Goal: Information Seeking & Learning: Learn about a topic

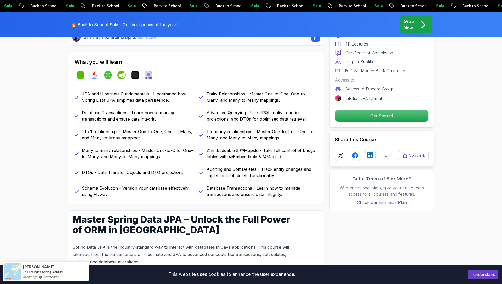
scroll to position [216, 0]
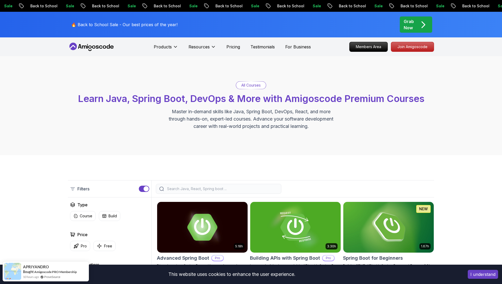
click at [195, 188] on input "search" at bounding box center [222, 188] width 112 height 5
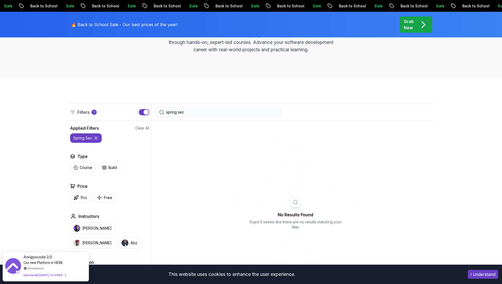
scroll to position [77, 0]
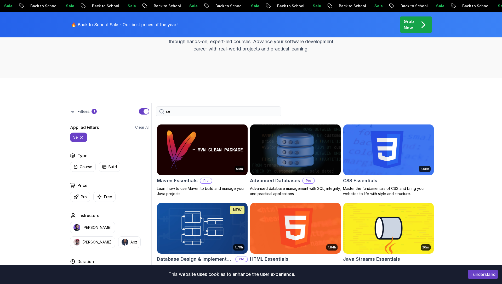
type input "s"
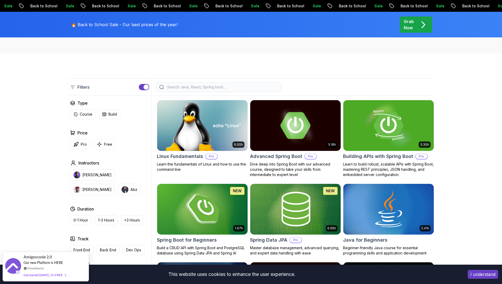
scroll to position [104, 0]
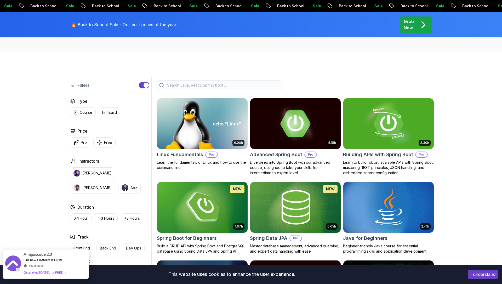
click at [54, 263] on div "ProveSource" at bounding box center [45, 265] width 42 height 4
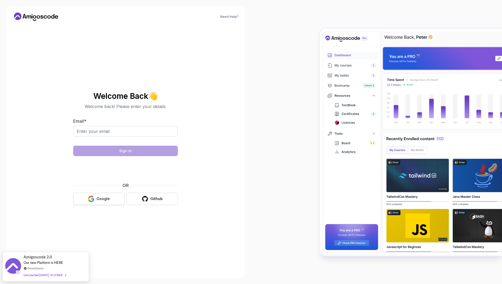
click at [97, 201] on div "Google" at bounding box center [103, 198] width 13 height 5
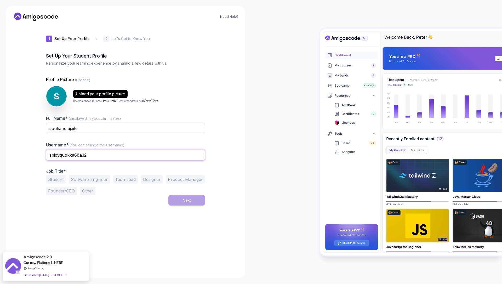
click at [113, 157] on input "spicyquokka88a32" at bounding box center [125, 155] width 159 height 11
type input "sajaite"
click at [133, 221] on div "1 Set Up Your Profile 1 Set Up Your Profile 2 Let's Get to Know You Set Up Your…" at bounding box center [125, 148] width 159 height 246
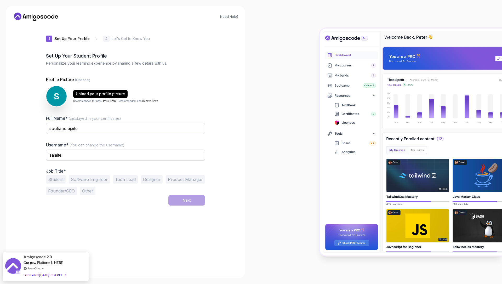
click at [58, 178] on button "Student" at bounding box center [56, 179] width 20 height 8
click at [98, 178] on button "Software Engineer" at bounding box center [89, 179] width 41 height 8
click at [183, 198] on div "Next" at bounding box center [187, 200] width 8 height 5
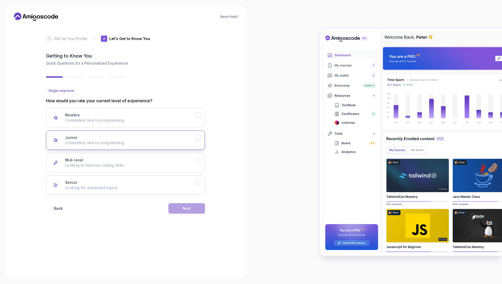
click at [146, 137] on div "Junior Completely new to programming." at bounding box center [130, 140] width 130 height 10
click at [182, 209] on button "Next" at bounding box center [186, 208] width 37 height 10
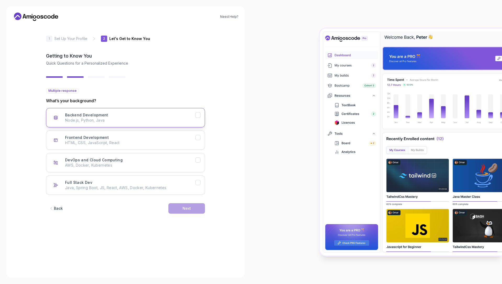
click at [143, 120] on p "Node.js, Python, Java" at bounding box center [130, 120] width 130 height 5
click at [174, 207] on button "Next" at bounding box center [186, 208] width 37 height 10
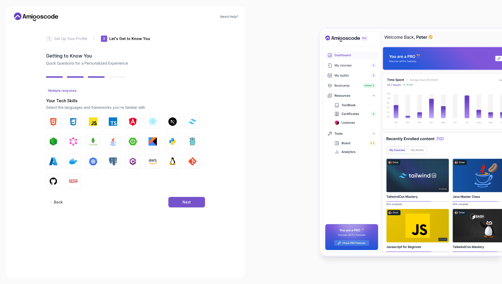
click at [174, 199] on button "Next" at bounding box center [186, 202] width 37 height 10
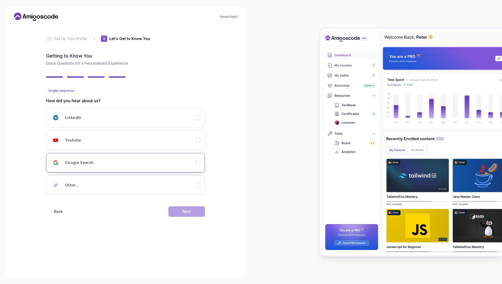
click at [193, 164] on div "Google Search" at bounding box center [130, 162] width 130 height 10
click at [193, 211] on button "Next" at bounding box center [186, 211] width 37 height 10
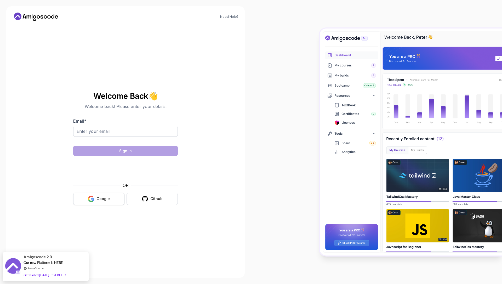
click at [92, 201] on icon "button" at bounding box center [90, 200] width 5 height 3
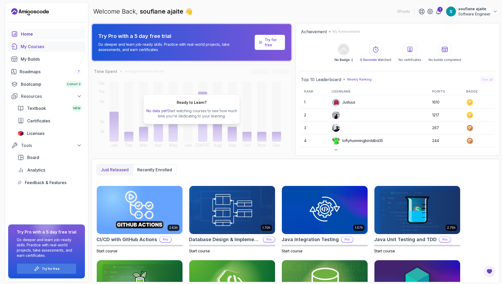
click at [34, 45] on div "My Courses" at bounding box center [51, 46] width 61 height 6
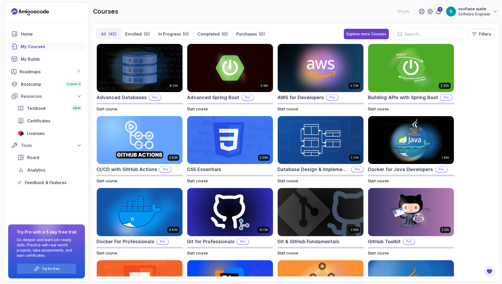
click at [415, 32] on input "text" at bounding box center [433, 34] width 58 height 6
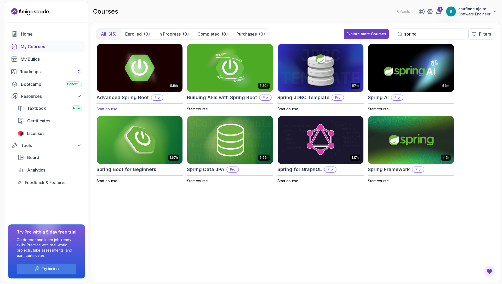
type input "spring"
click at [154, 87] on img at bounding box center [140, 68] width 90 height 50
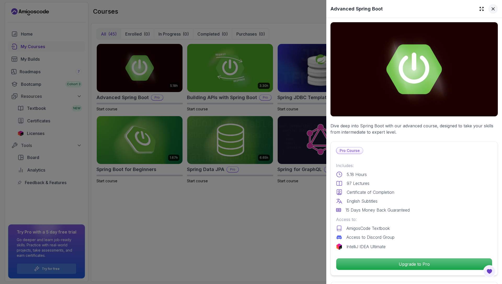
click at [493, 9] on icon at bounding box center [493, 8] width 5 height 5
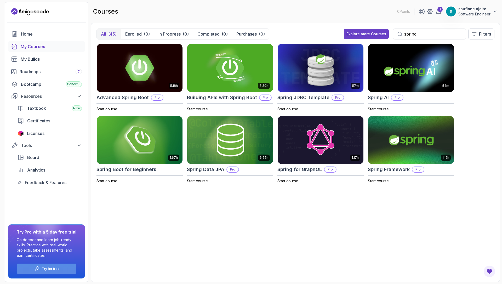
click at [43, 265] on div "Try for free" at bounding box center [46, 269] width 59 height 10
click at [43, 270] on p "Try for free" at bounding box center [51, 269] width 18 height 4
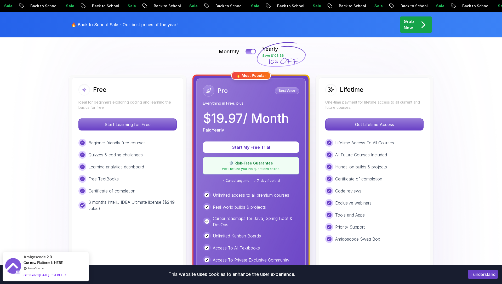
scroll to position [116, 0]
click at [251, 51] on button at bounding box center [250, 52] width 11 height 6
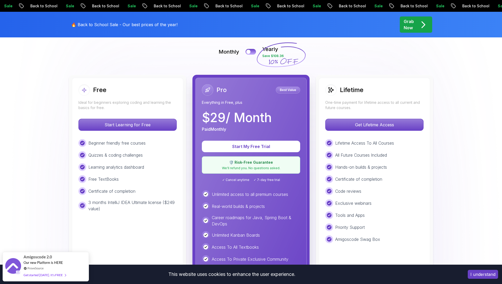
click at [158, 66] on img at bounding box center [251, 267] width 502 height 654
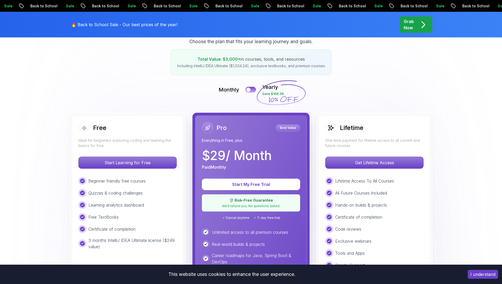
scroll to position [0, 0]
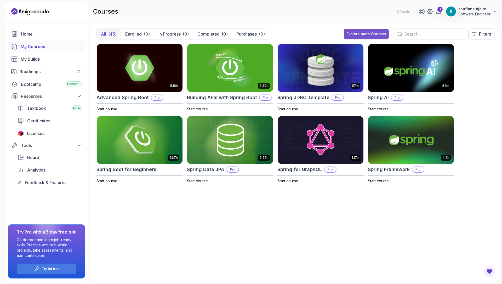
click at [362, 33] on div "Explore more Courses" at bounding box center [367, 33] width 40 height 5
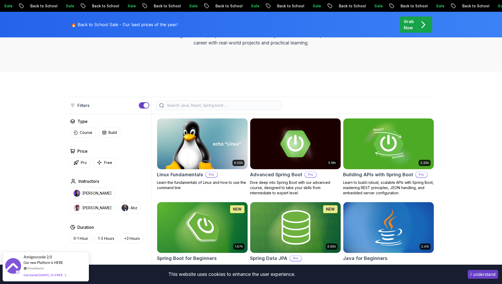
scroll to position [82, 0]
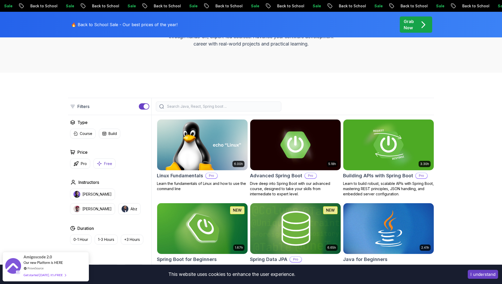
click at [102, 165] on icon "button" at bounding box center [99, 163] width 5 height 5
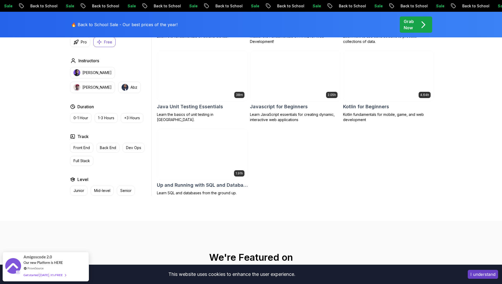
scroll to position [309, 0]
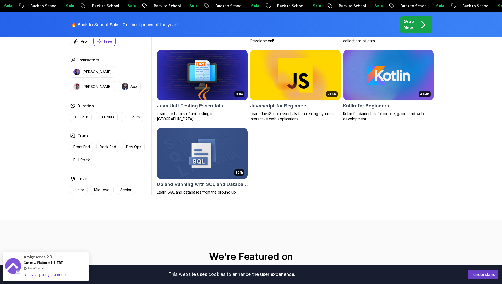
click at [185, 185] on h2 "Up and Running with SQL and Databases" at bounding box center [202, 184] width 91 height 7
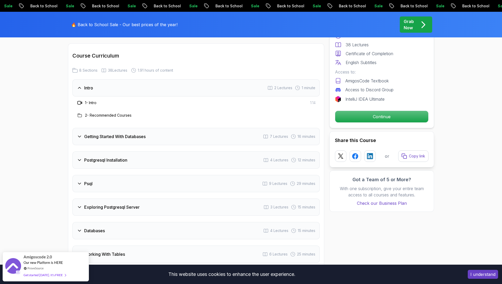
scroll to position [694, 0]
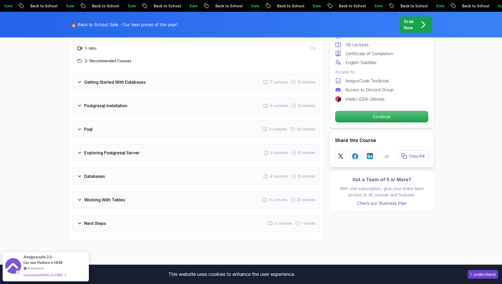
click at [171, 177] on div "Databases 4 Lectures 15 minutes" at bounding box center [195, 176] width 247 height 17
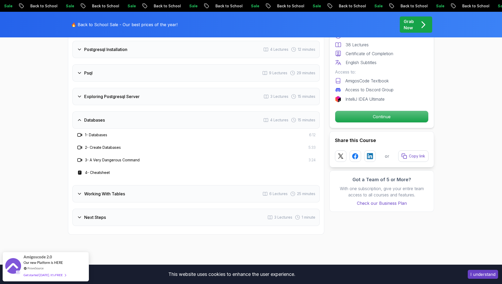
scroll to position [728, 0]
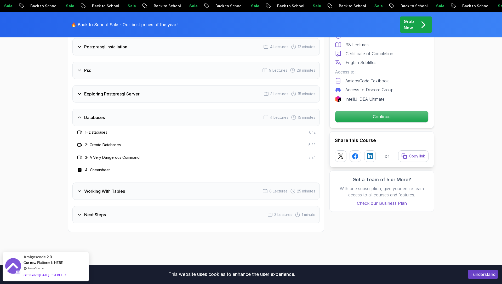
click at [165, 190] on div "Working With Tables 6 Lectures 25 minutes" at bounding box center [195, 191] width 247 height 17
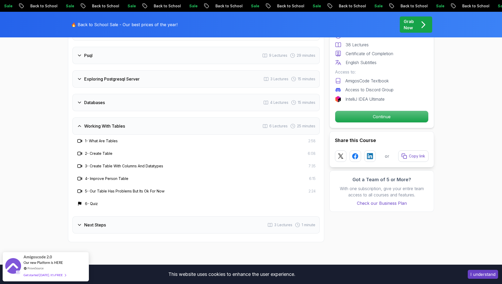
scroll to position [648, 0]
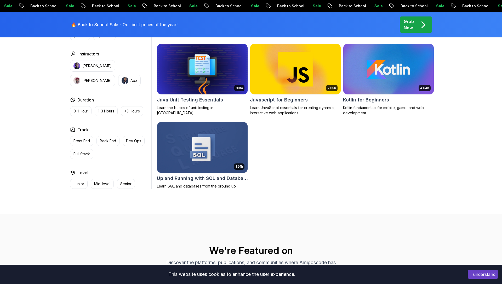
scroll to position [309, 0]
